Goal: Task Accomplishment & Management: Use online tool/utility

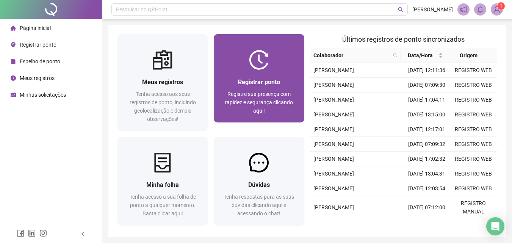
click at [278, 70] on div "Registrar ponto Registre sua presença com rapidez e segurança clicando aqui!" at bounding box center [259, 96] width 90 height 53
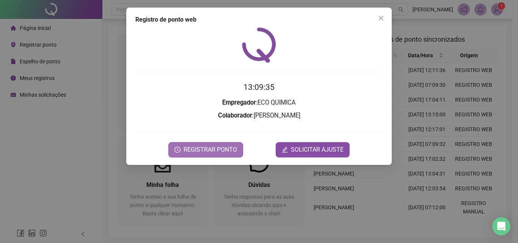
click at [214, 149] on span "REGISTRAR PONTO" at bounding box center [209, 149] width 53 height 9
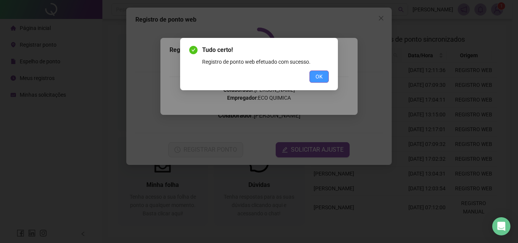
click at [319, 75] on span "OK" at bounding box center [318, 76] width 7 height 8
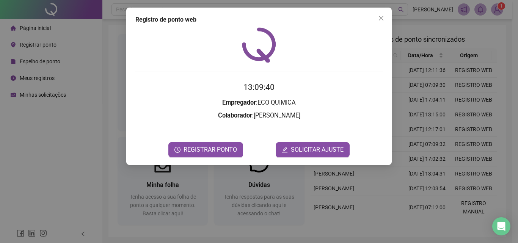
click at [498, 12] on div "Registro de ponto web 13:09:40 Empregador : ECO QUIMICA Colaborador : [PERSON_N…" at bounding box center [259, 121] width 518 height 243
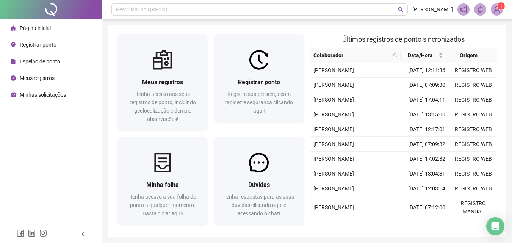
click at [498, 12] on img at bounding box center [496, 9] width 11 height 11
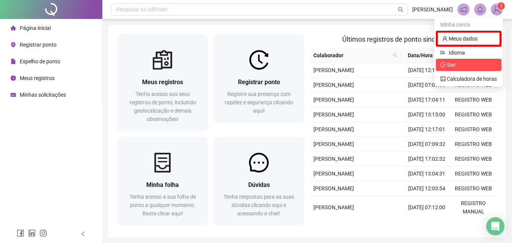
click at [480, 60] on li "Sair" at bounding box center [469, 65] width 66 height 12
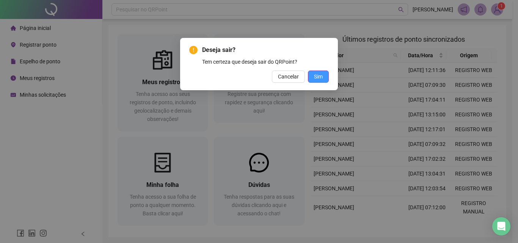
click at [321, 77] on span "Sim" at bounding box center [318, 76] width 9 height 8
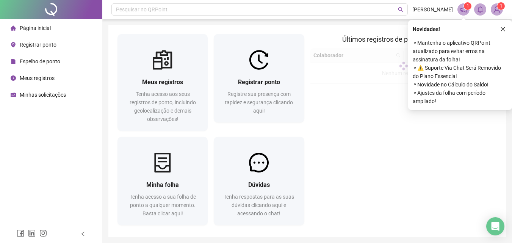
click at [252, 96] on span "Registre sua presença com rapidez e segurança clicando aqui!" at bounding box center [259, 102] width 68 height 23
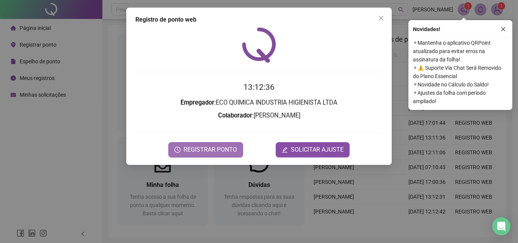
click at [226, 151] on span "REGISTRAR PONTO" at bounding box center [209, 149] width 53 height 9
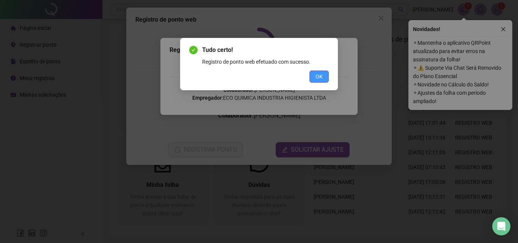
click at [318, 75] on span "OK" at bounding box center [318, 76] width 7 height 8
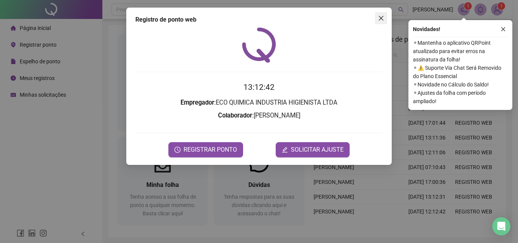
click at [381, 15] on icon "close" at bounding box center [381, 18] width 6 height 6
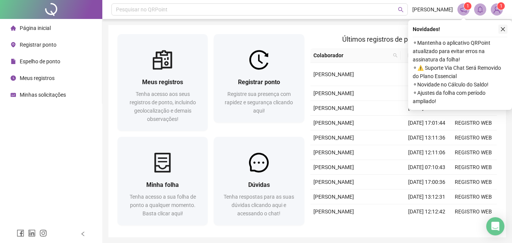
click at [502, 28] on icon "close" at bounding box center [502, 29] width 5 height 5
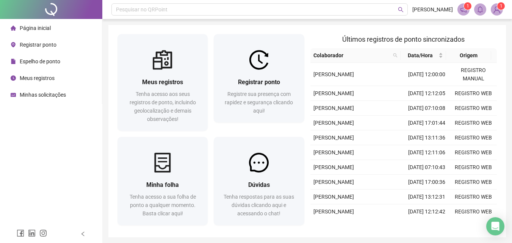
click at [497, 8] on img at bounding box center [496, 9] width 11 height 11
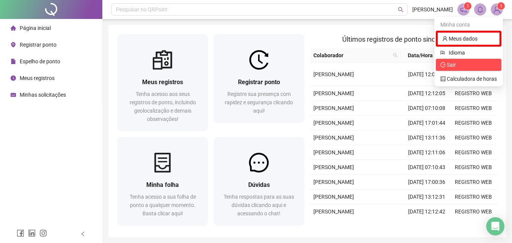
click at [445, 64] on icon "logout" at bounding box center [442, 64] width 5 height 5
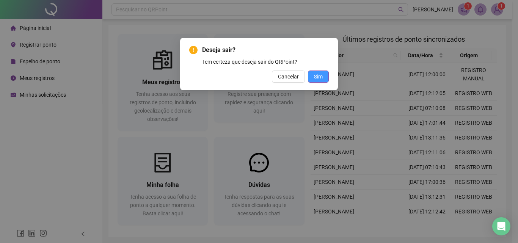
click at [316, 75] on span "Sim" at bounding box center [318, 76] width 9 height 8
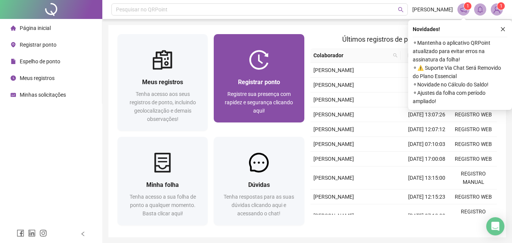
click at [266, 65] on img at bounding box center [259, 60] width 20 height 20
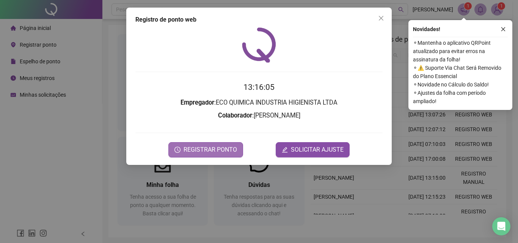
click at [230, 149] on span "REGISTRAR PONTO" at bounding box center [209, 149] width 53 height 9
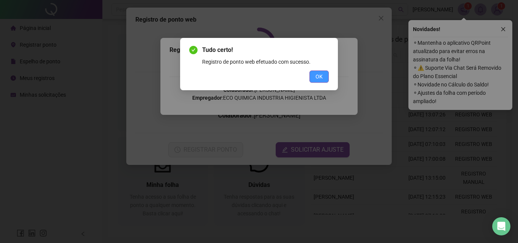
click at [319, 77] on span "OK" at bounding box center [318, 76] width 7 height 8
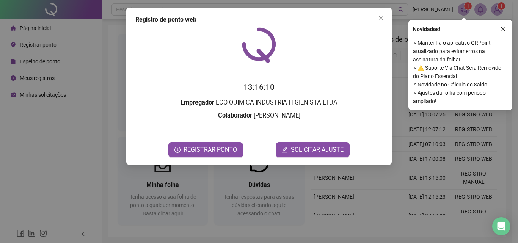
click at [497, 10] on div "Registro de ponto web 13:16:10 Empregador : ECO QUIMICA INDUSTRIA HIGIENISTA LT…" at bounding box center [259, 121] width 518 height 243
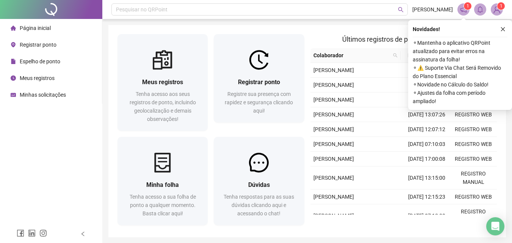
click at [498, 13] on img at bounding box center [496, 9] width 11 height 11
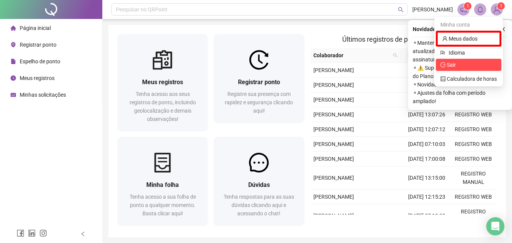
click at [457, 64] on span "Sair" at bounding box center [468, 65] width 56 height 8
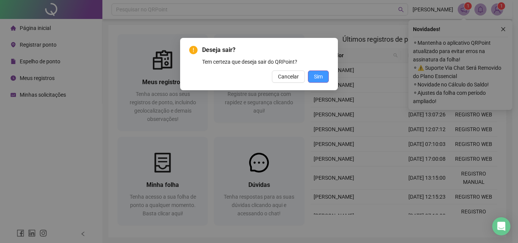
click at [317, 77] on span "Sim" at bounding box center [318, 76] width 9 height 8
